Goal: Check status: Check status

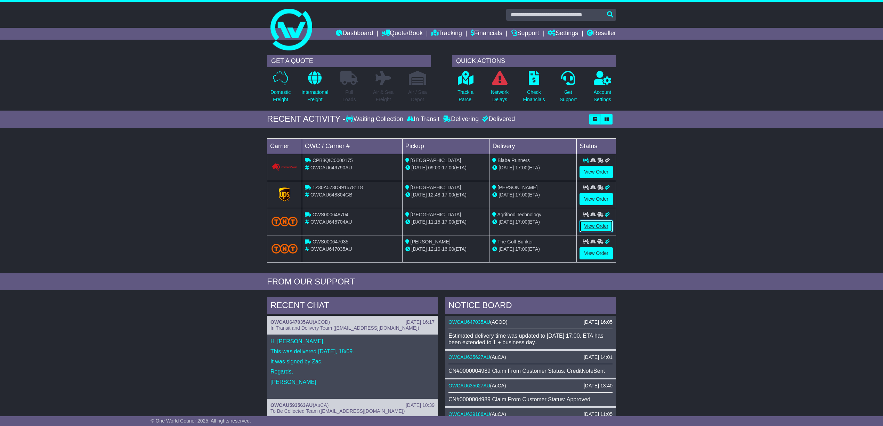
click at [598, 226] on link "View Order" at bounding box center [596, 226] width 33 height 12
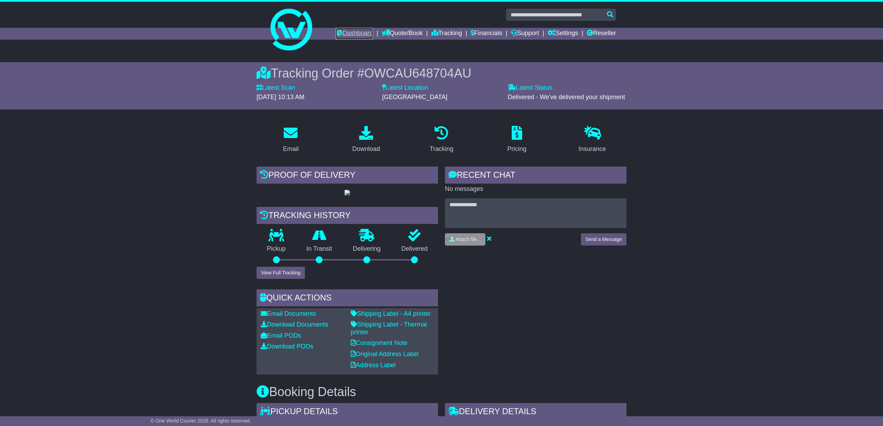
click at [349, 29] on link "Dashboard" at bounding box center [354, 34] width 37 height 12
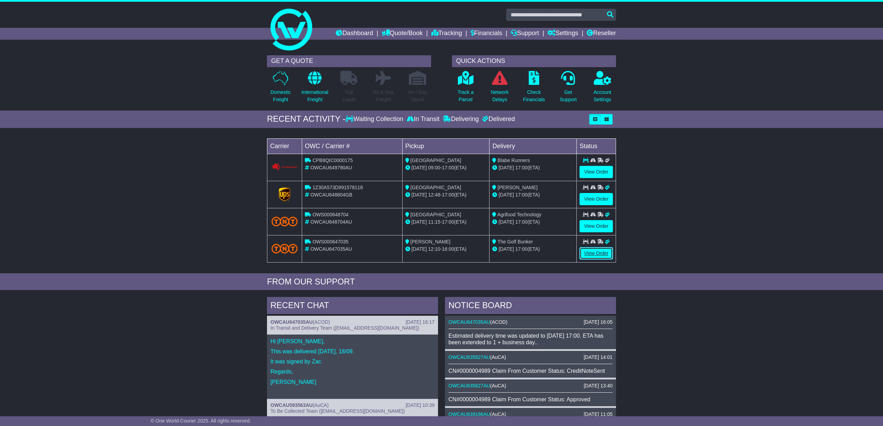
click at [597, 252] on link "View Order" at bounding box center [596, 253] width 33 height 12
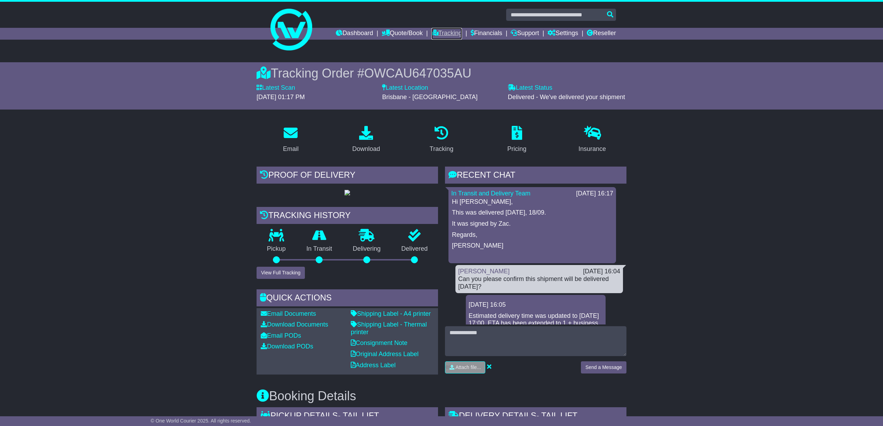
click at [441, 30] on link "Tracking" at bounding box center [447, 34] width 31 height 12
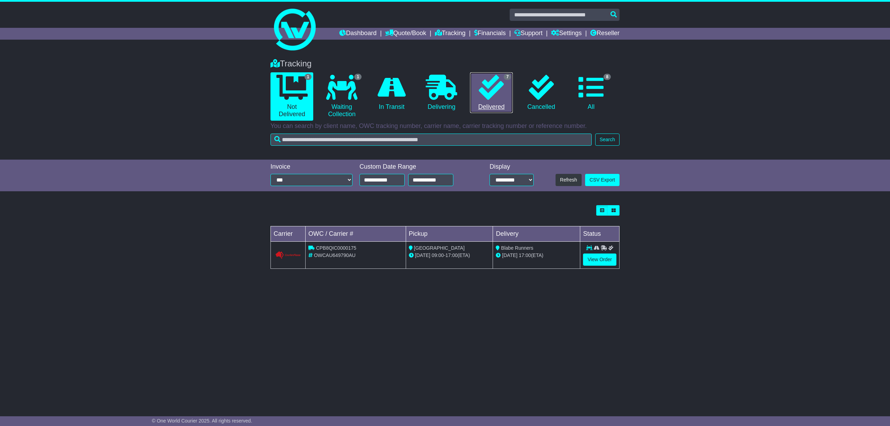
click at [491, 105] on link "7 Delivered" at bounding box center [491, 92] width 43 height 41
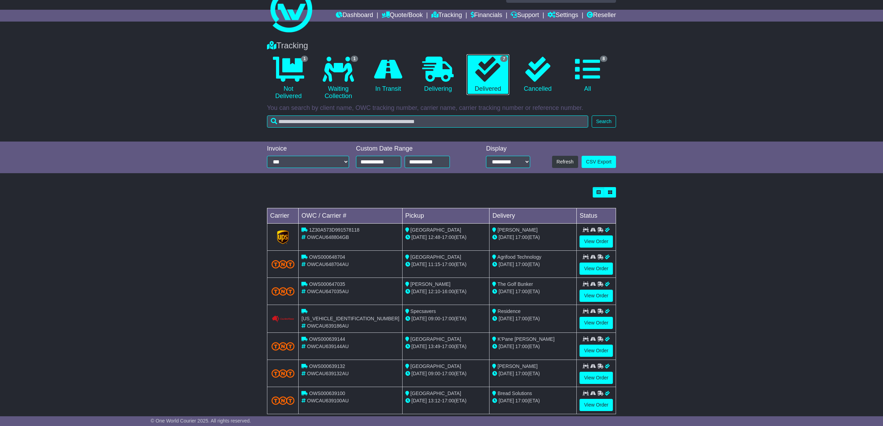
scroll to position [33, 0]
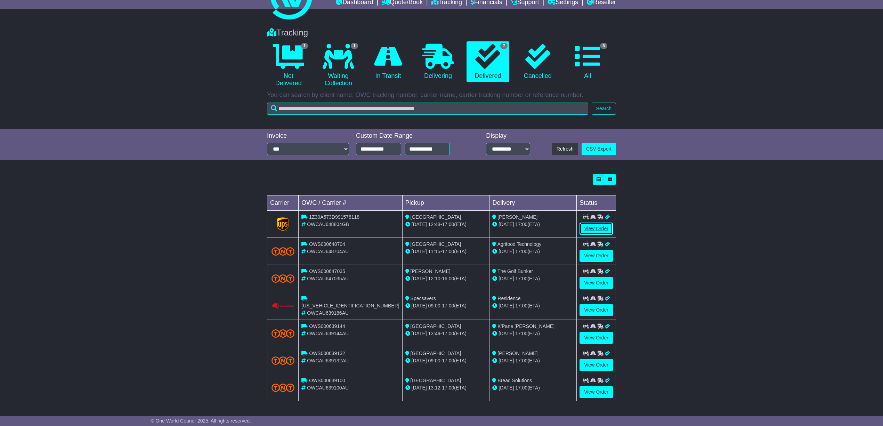
click at [595, 225] on link "View Order" at bounding box center [596, 229] width 33 height 12
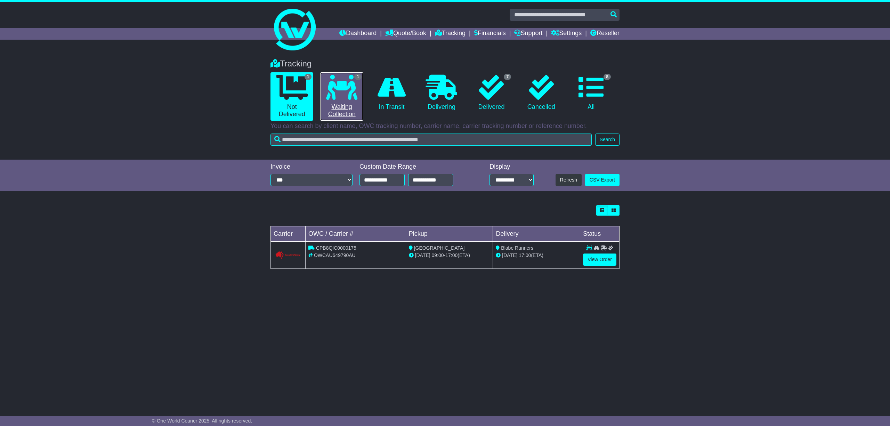
click at [338, 105] on link "1 Waiting Collection" at bounding box center [341, 96] width 43 height 48
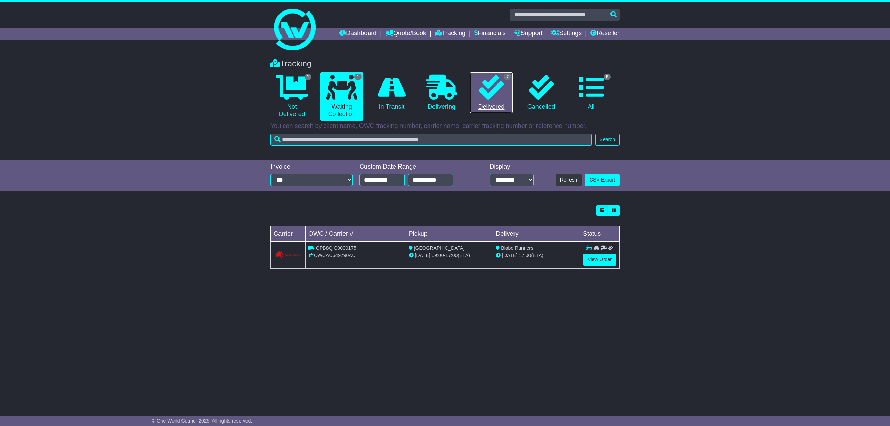
click at [489, 102] on link "7 Delivered" at bounding box center [491, 92] width 43 height 41
